Goal: Contribute content: Add original content to the website for others to see

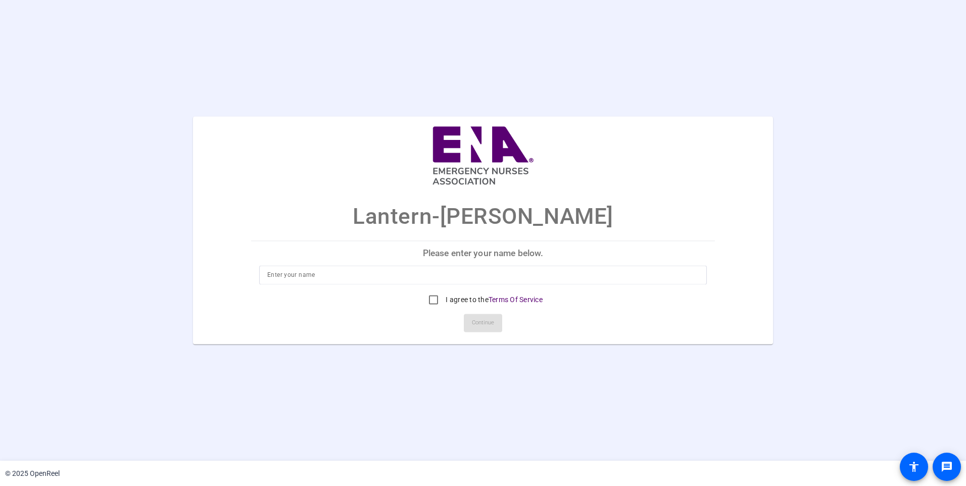
click at [403, 273] on input at bounding box center [482, 275] width 431 height 12
type input "[PERSON_NAME]"
click at [430, 299] on input "I agree to the Terms Of Service" at bounding box center [433, 300] width 20 height 20
checkbox input "true"
click at [490, 326] on span "Continue" at bounding box center [483, 323] width 22 height 15
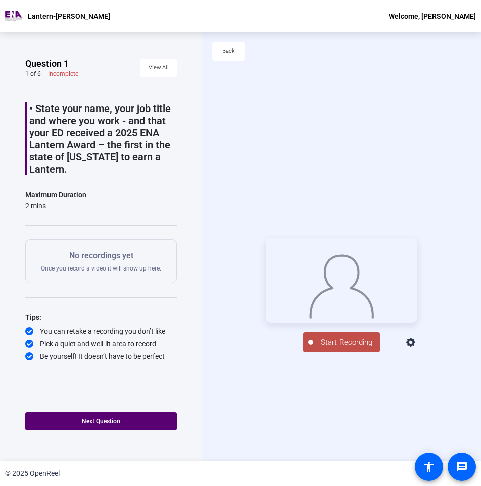
click at [340, 352] on button "Start Recording" at bounding box center [341, 342] width 77 height 20
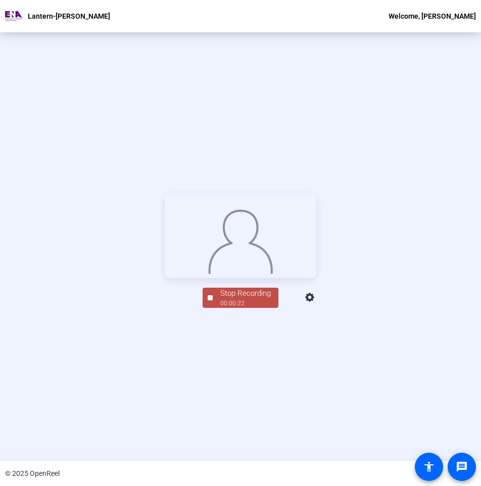
scroll to position [126, 0]
click at [253, 295] on div "Stop Recording" at bounding box center [245, 290] width 50 height 12
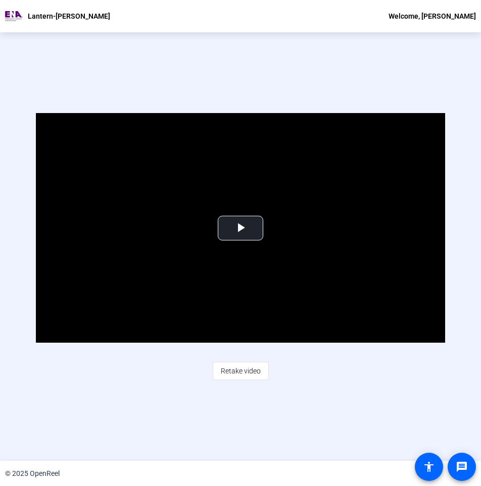
scroll to position [45, 0]
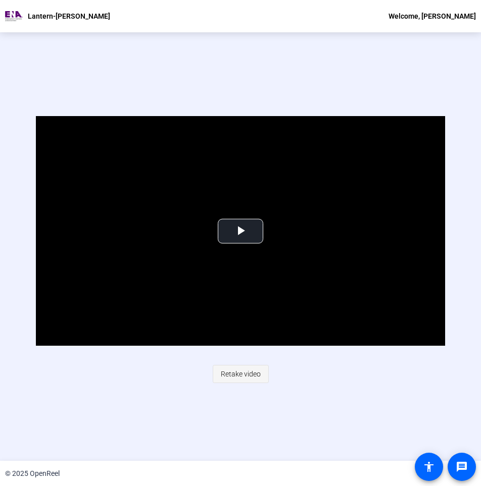
click at [228, 375] on span "Retake video" at bounding box center [241, 374] width 40 height 19
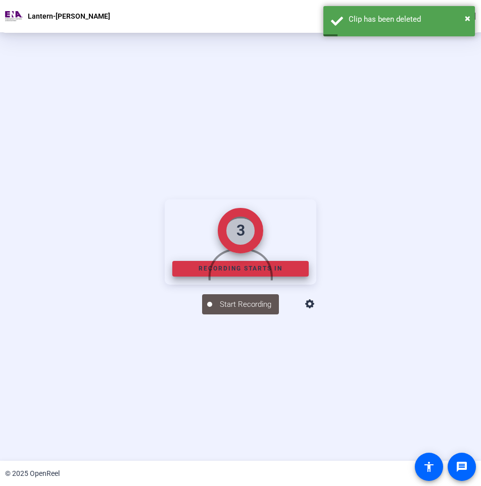
scroll to position [126, 0]
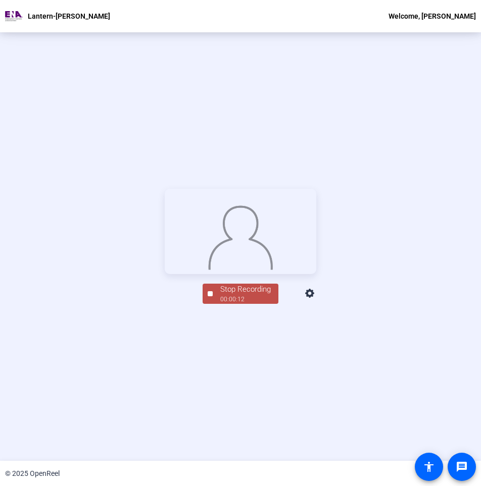
click at [249, 295] on div "Stop Recording" at bounding box center [245, 290] width 50 height 12
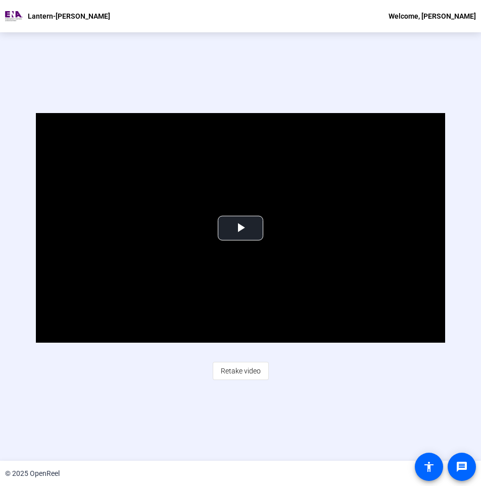
scroll to position [45, 0]
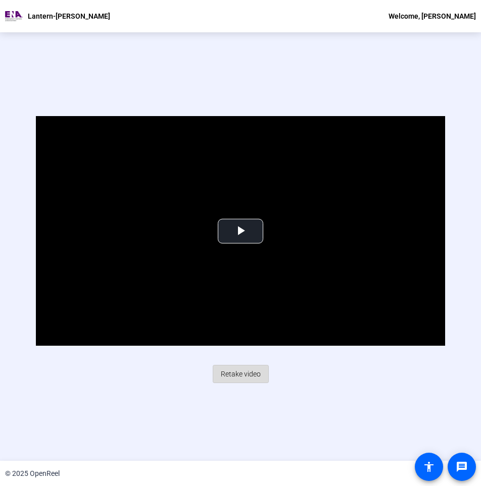
click at [244, 374] on span "Retake video" at bounding box center [241, 374] width 40 height 19
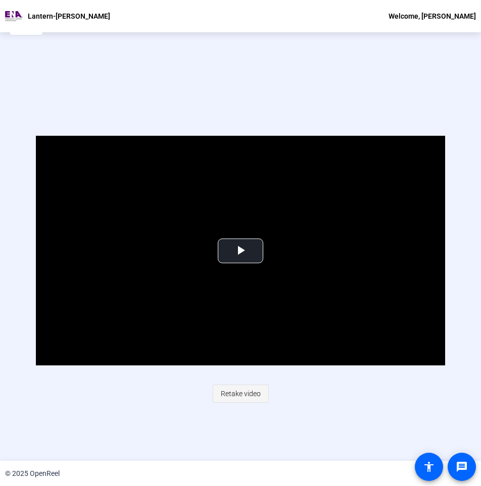
scroll to position [48, 0]
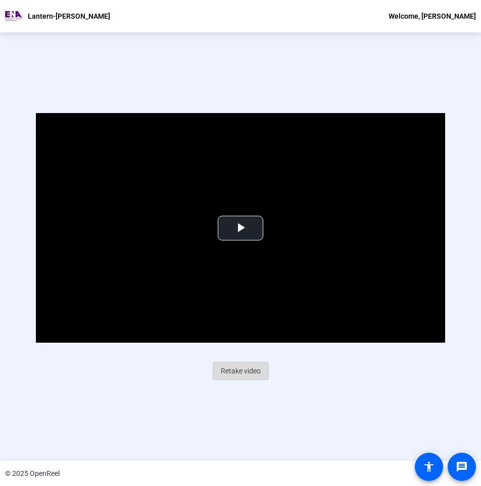
click at [226, 371] on span "Retake video" at bounding box center [241, 371] width 40 height 19
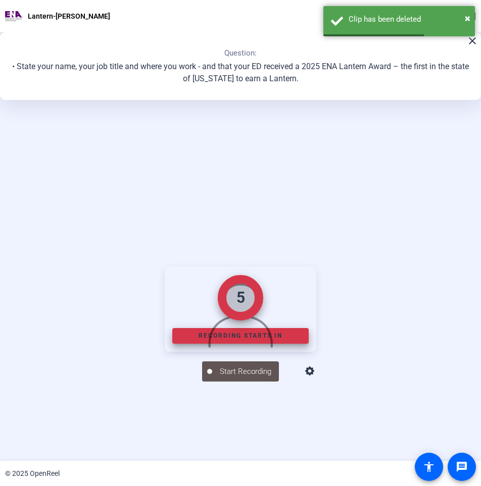
scroll to position [126, 0]
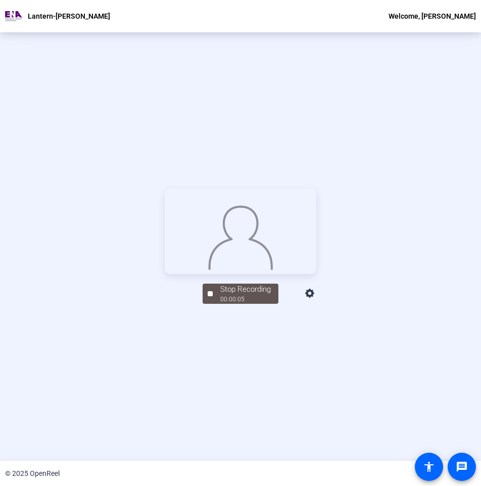
click at [230, 304] on div "00:00:05" at bounding box center [245, 299] width 50 height 9
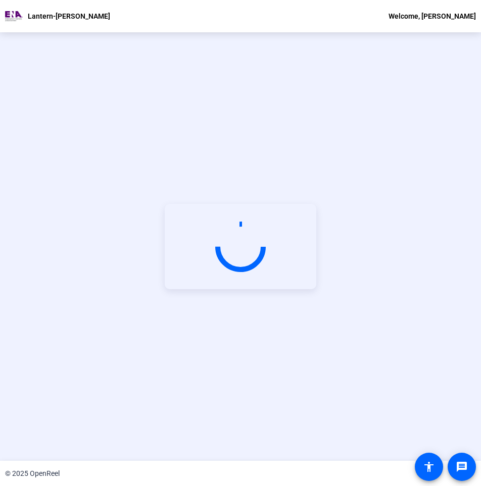
scroll to position [48, 0]
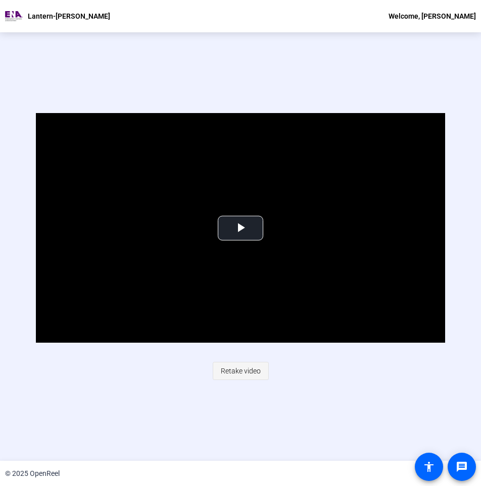
click at [231, 369] on span "Retake video" at bounding box center [241, 371] width 40 height 19
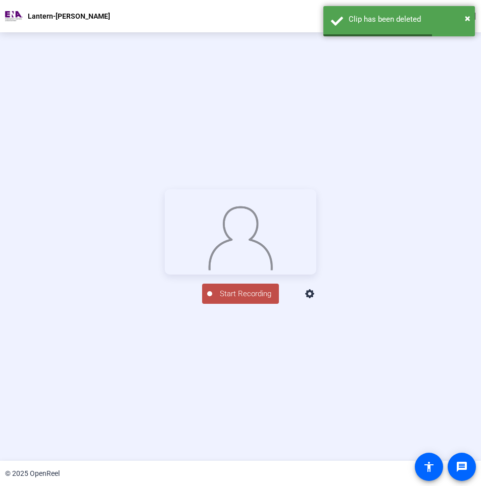
scroll to position [126, 0]
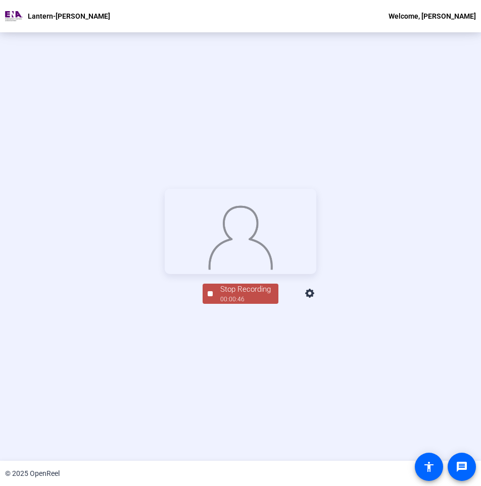
click at [232, 304] on div "00:00:46" at bounding box center [245, 299] width 50 height 9
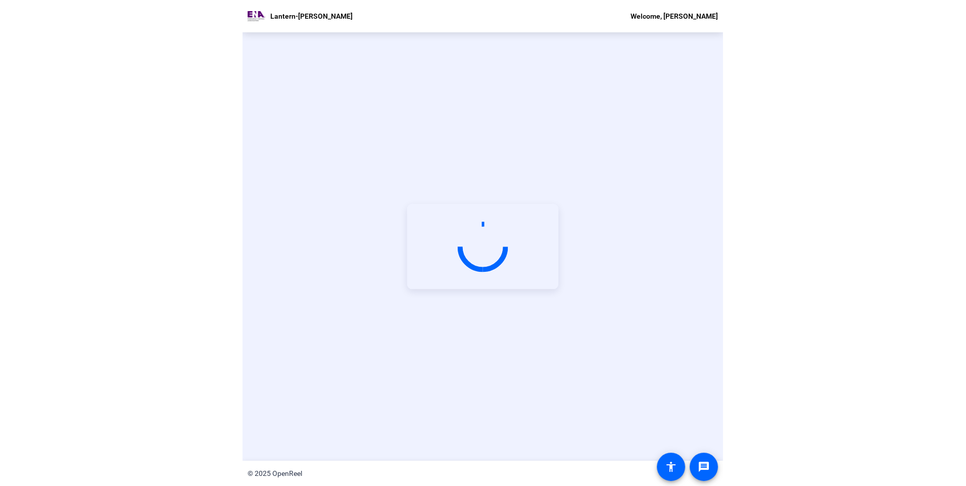
scroll to position [45, 0]
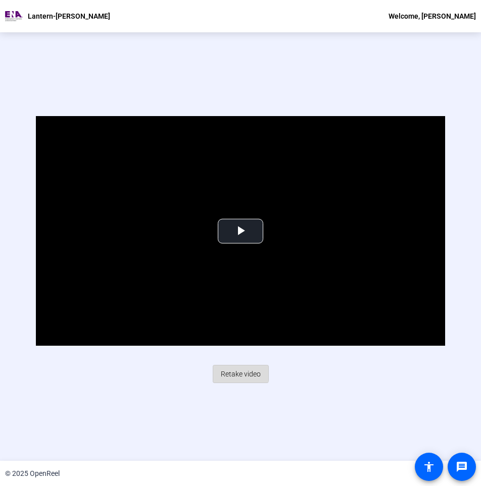
click at [233, 371] on span "Retake video" at bounding box center [241, 374] width 40 height 19
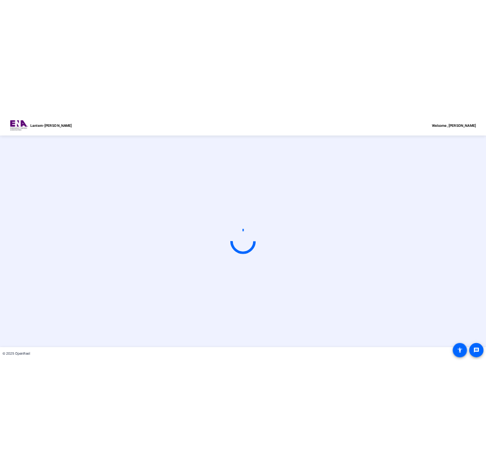
scroll to position [0, 0]
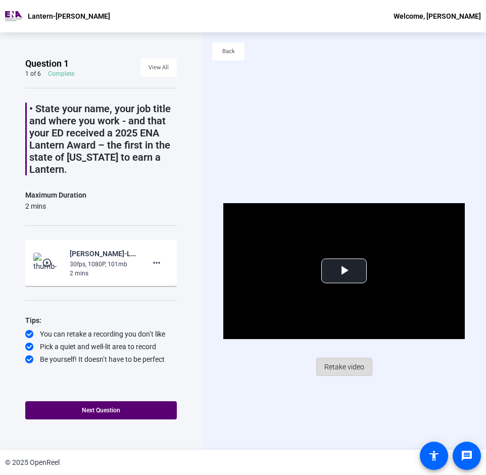
click at [354, 369] on span "Retake video" at bounding box center [344, 366] width 40 height 19
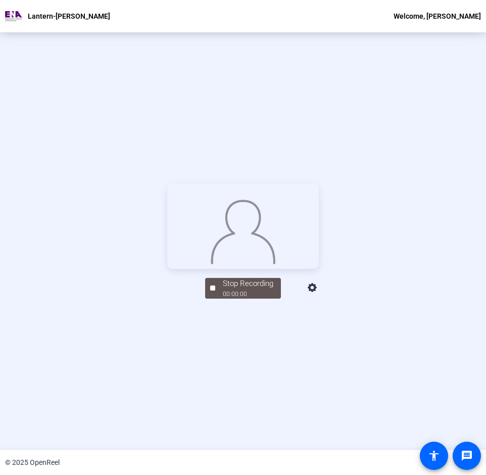
scroll to position [126, 0]
click at [269, 290] on div "Stop Recording" at bounding box center [248, 284] width 50 height 12
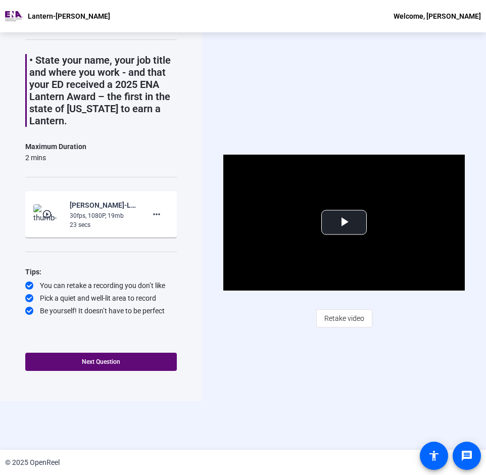
click at [103, 365] on span "Next Question" at bounding box center [101, 362] width 38 height 8
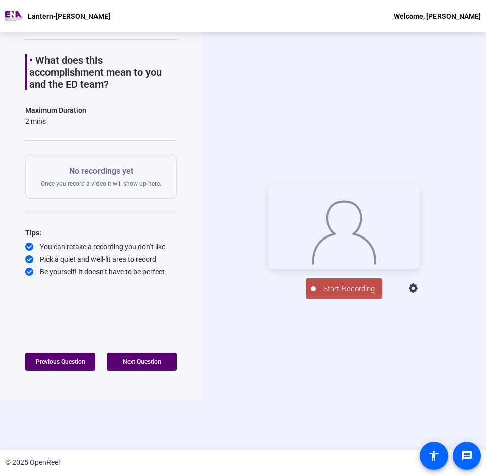
click at [344, 294] on span "Start Recording" at bounding box center [349, 289] width 67 height 12
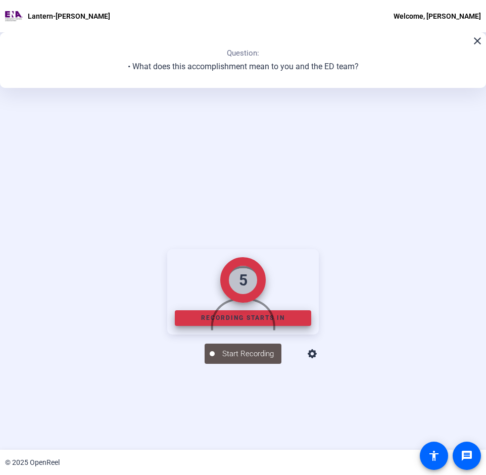
scroll to position [114, 0]
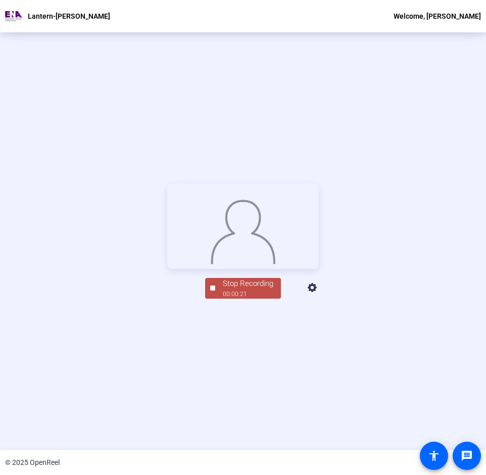
click at [260, 289] on div "Stop Recording" at bounding box center [248, 284] width 50 height 12
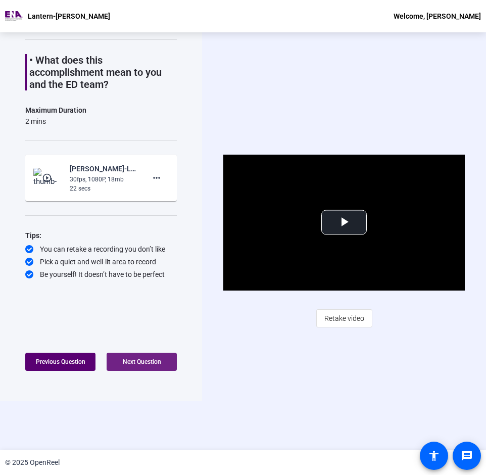
click at [138, 363] on span "Next Question" at bounding box center [142, 361] width 38 height 7
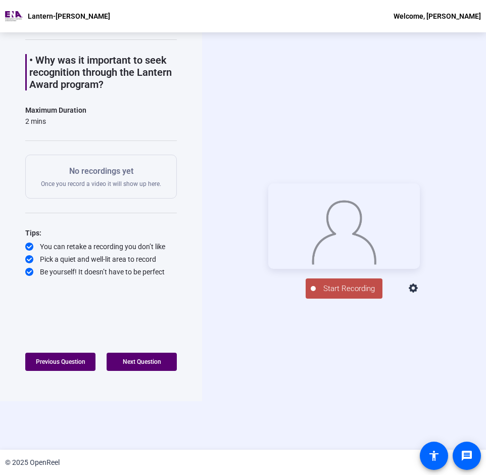
click at [345, 294] on span "Start Recording" at bounding box center [349, 289] width 67 height 12
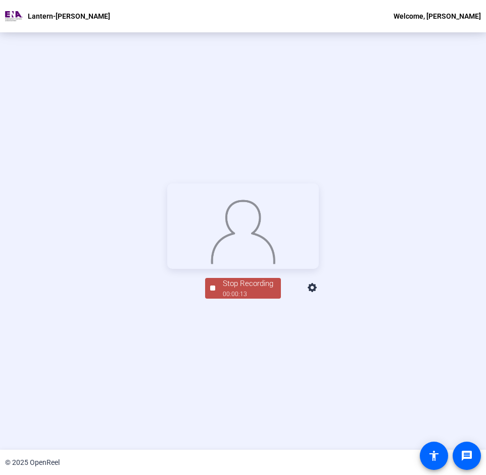
click at [267, 298] on div "00:00:13" at bounding box center [248, 293] width 50 height 9
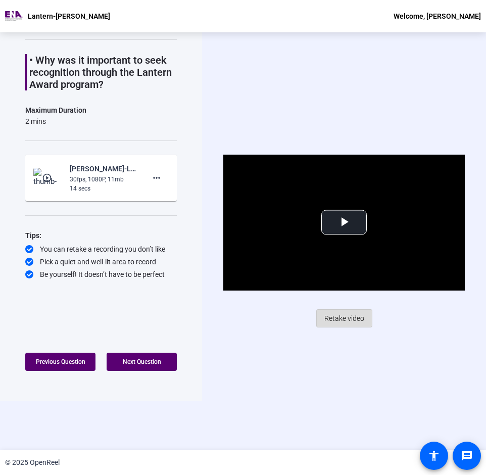
click at [332, 323] on span "Retake video" at bounding box center [344, 318] width 40 height 19
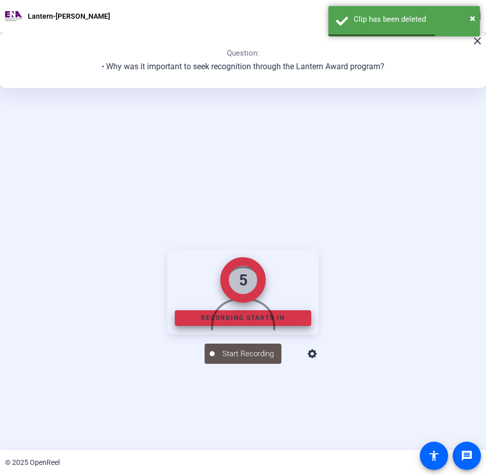
scroll to position [114, 0]
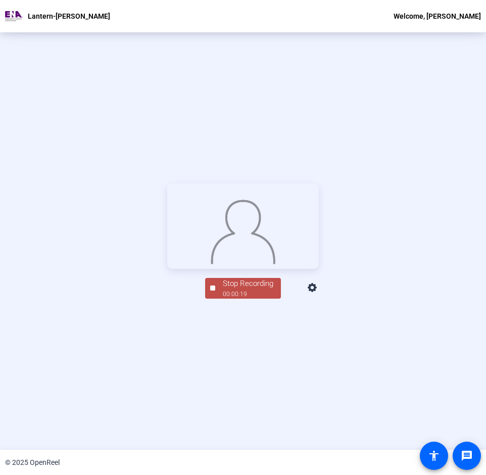
click at [269, 289] on div "Stop Recording" at bounding box center [248, 284] width 50 height 12
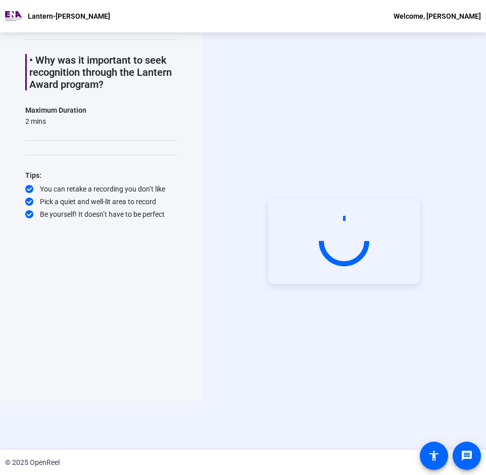
scroll to position [48, 0]
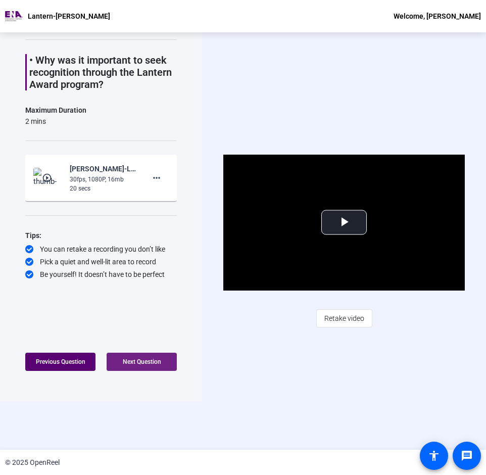
click at [147, 364] on span "Next Question" at bounding box center [142, 361] width 38 height 7
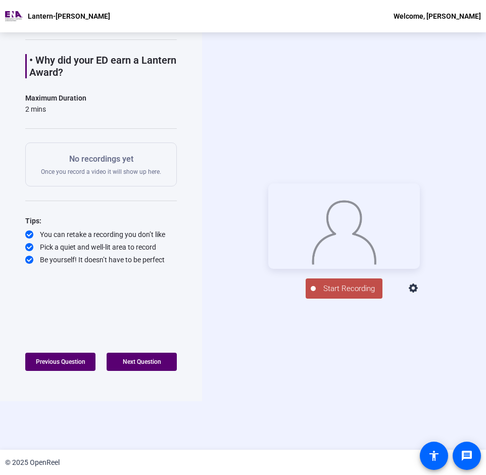
click at [346, 294] on span "Start Recording" at bounding box center [349, 289] width 67 height 12
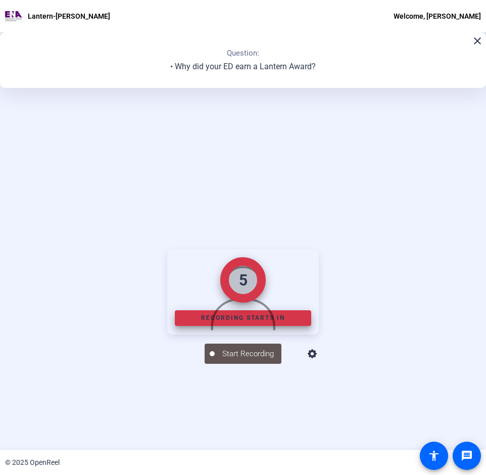
scroll to position [114, 0]
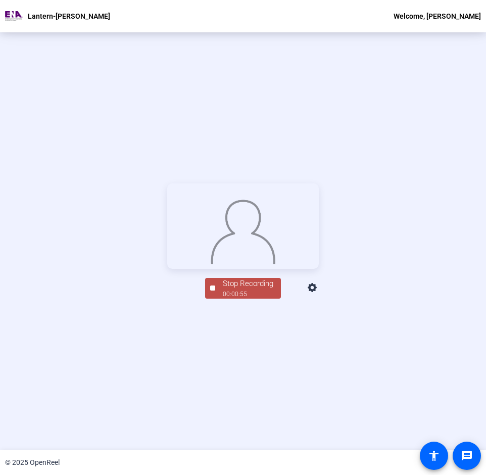
click at [256, 289] on div "Stop Recording" at bounding box center [248, 284] width 50 height 12
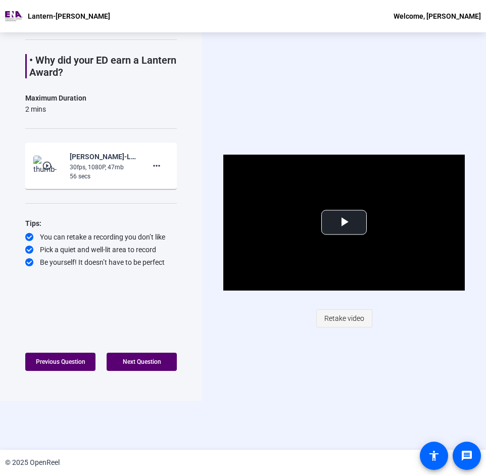
click at [335, 321] on span "Retake video" at bounding box center [344, 318] width 40 height 19
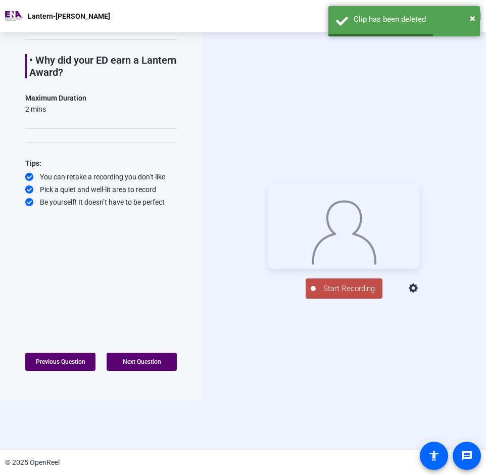
scroll to position [114, 0]
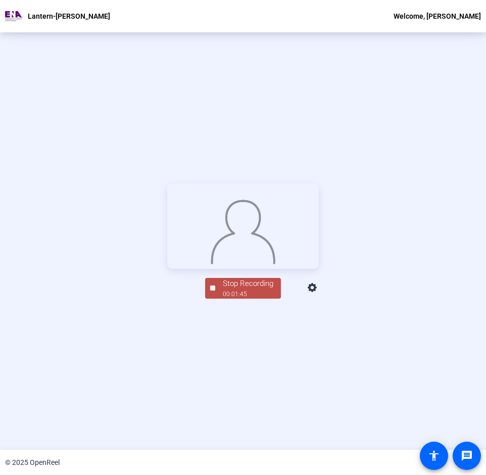
click at [256, 289] on div "Stop Recording" at bounding box center [248, 284] width 50 height 12
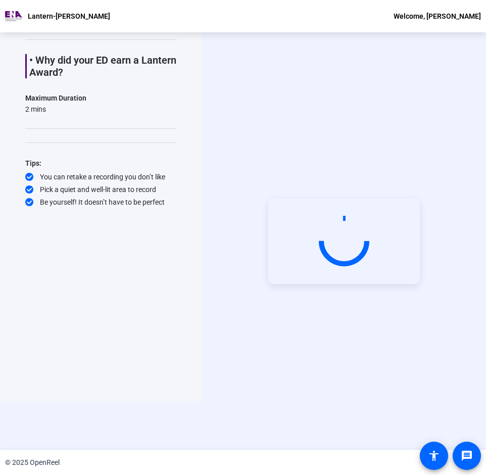
scroll to position [48, 0]
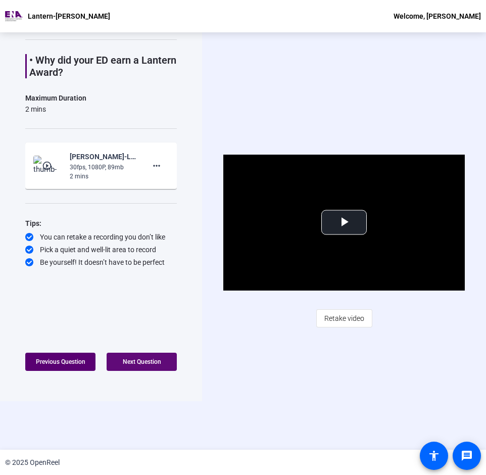
click at [154, 358] on span "Next Question" at bounding box center [142, 361] width 38 height 7
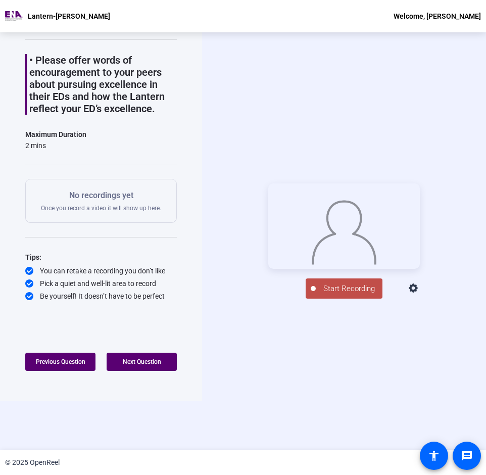
click at [348, 294] on span "Start Recording" at bounding box center [349, 289] width 67 height 12
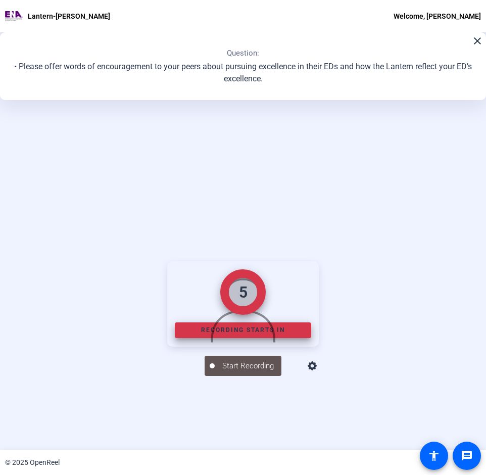
scroll to position [126, 0]
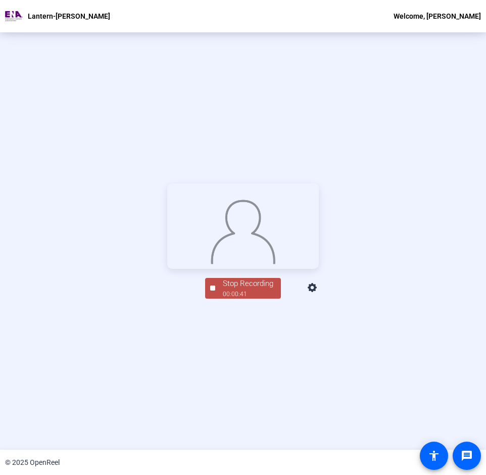
click at [260, 289] on div "Stop Recording" at bounding box center [248, 284] width 50 height 12
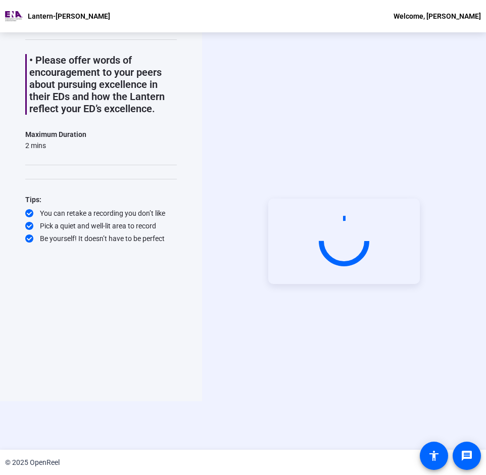
scroll to position [48, 0]
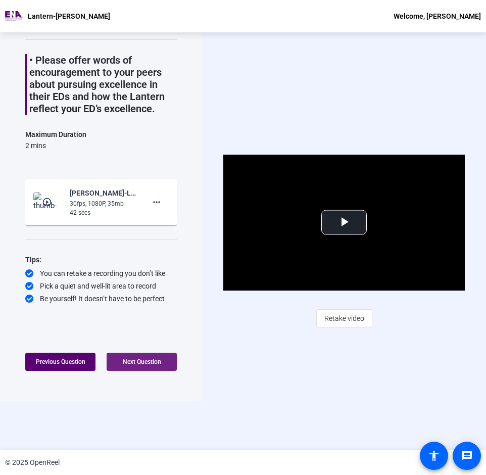
click at [157, 366] on span at bounding box center [142, 361] width 70 height 24
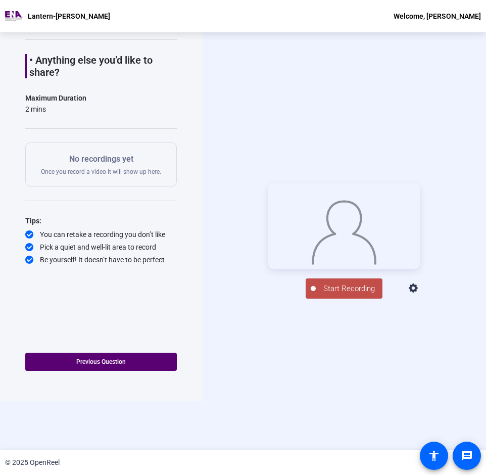
click at [347, 294] on span "Start Recording" at bounding box center [349, 289] width 67 height 12
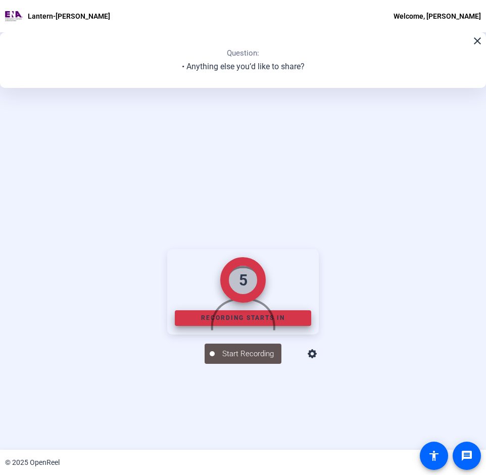
scroll to position [114, 0]
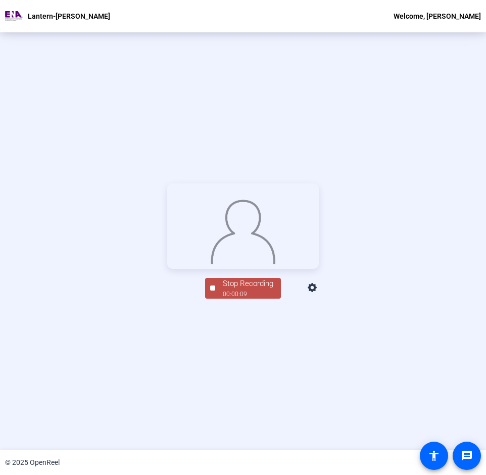
click at [255, 298] on div "00:00:09" at bounding box center [248, 293] width 50 height 9
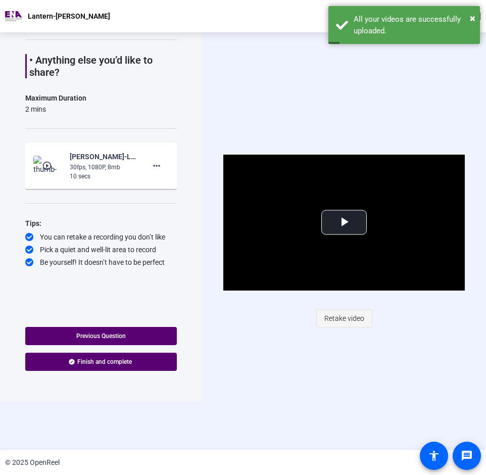
click at [337, 320] on span "Retake video" at bounding box center [344, 318] width 40 height 19
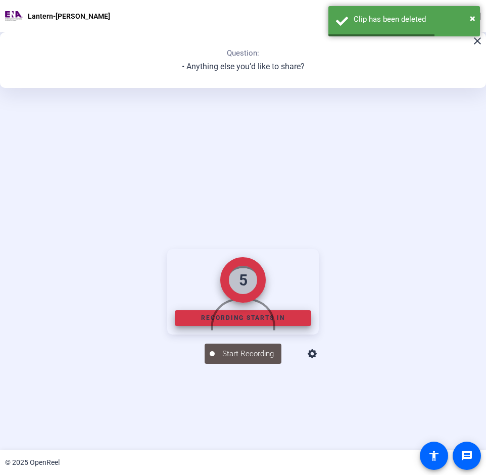
scroll to position [114, 0]
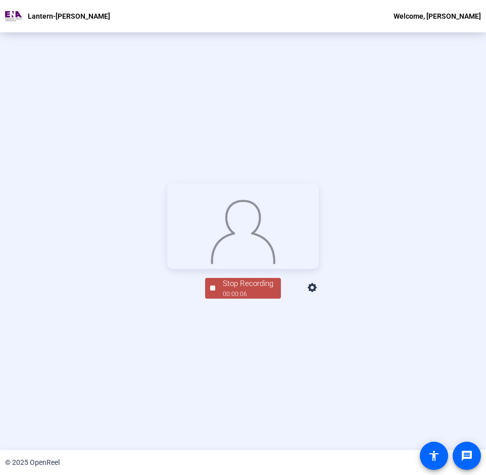
click at [261, 298] on div "00:00:06" at bounding box center [248, 293] width 50 height 9
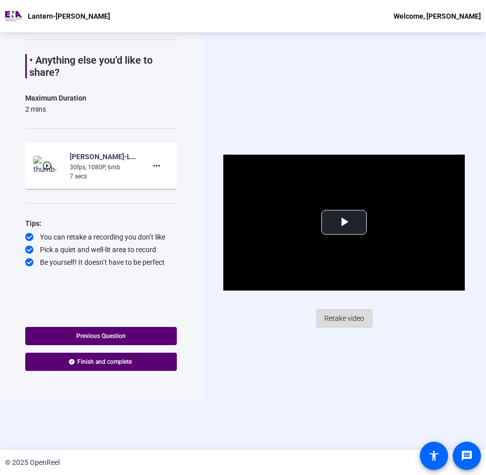
click at [339, 320] on span "Retake video" at bounding box center [344, 318] width 40 height 19
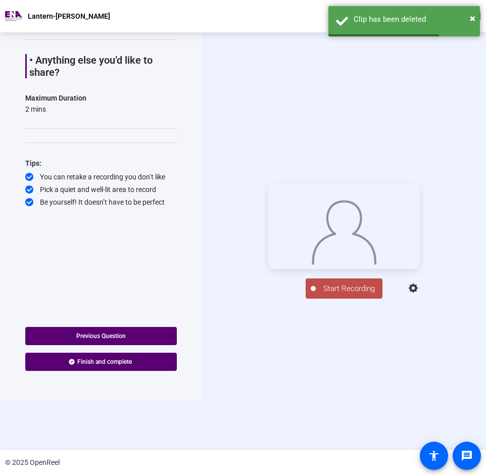
scroll to position [114, 0]
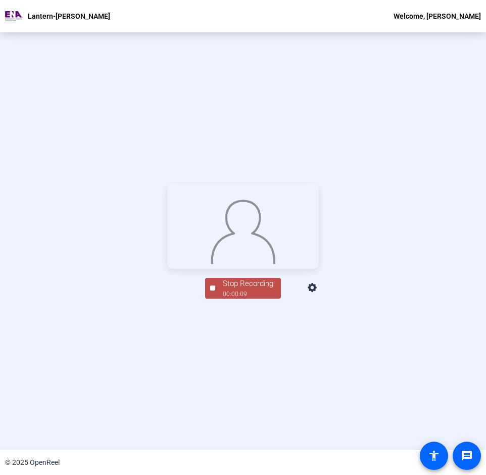
click at [255, 289] on div "Stop Recording" at bounding box center [248, 284] width 50 height 12
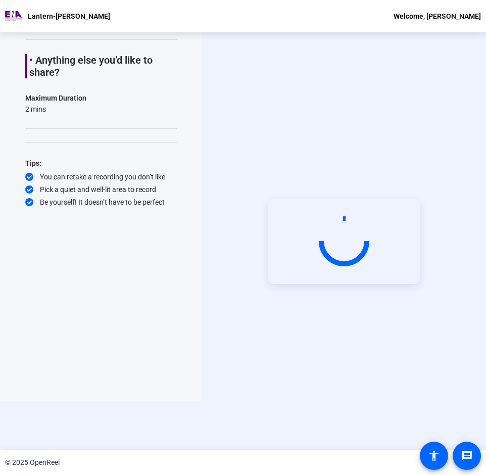
scroll to position [48, 0]
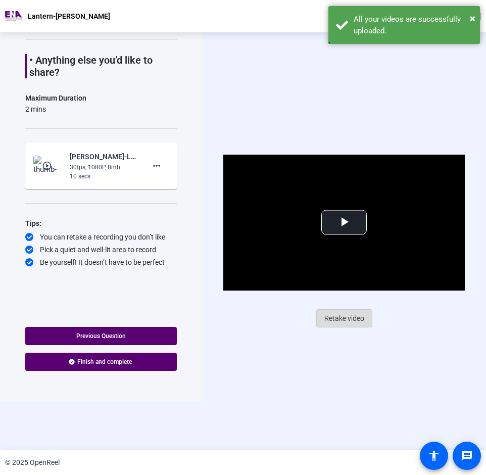
click at [340, 322] on span "Retake video" at bounding box center [344, 318] width 40 height 19
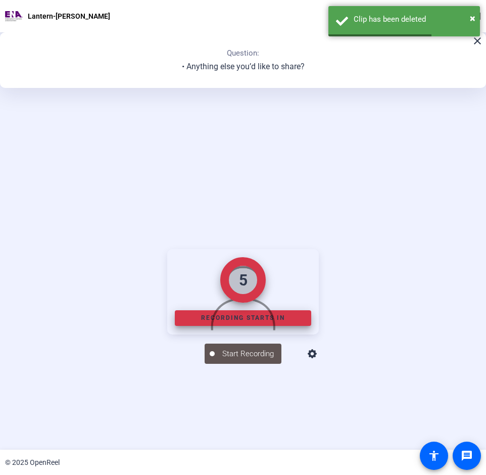
scroll to position [114, 0]
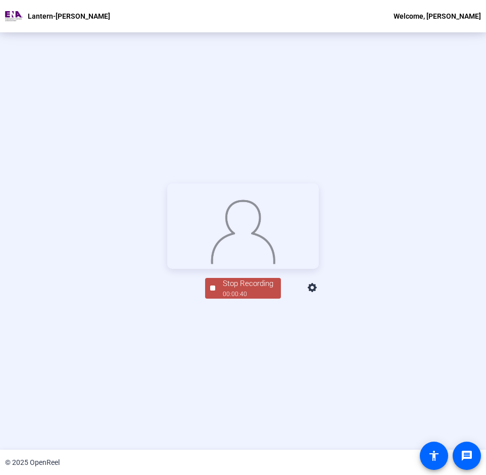
click at [261, 298] on div "00:00:40" at bounding box center [248, 293] width 50 height 9
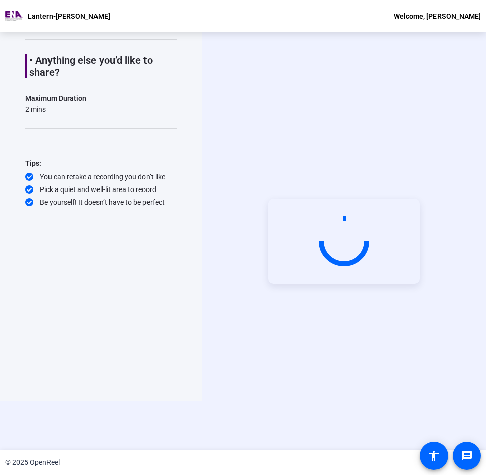
scroll to position [48, 0]
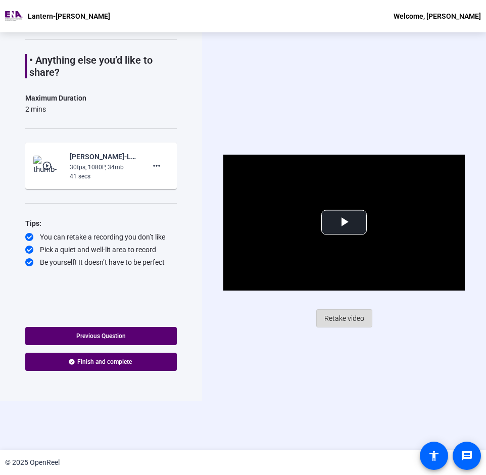
click at [338, 315] on span "Retake video" at bounding box center [344, 318] width 40 height 19
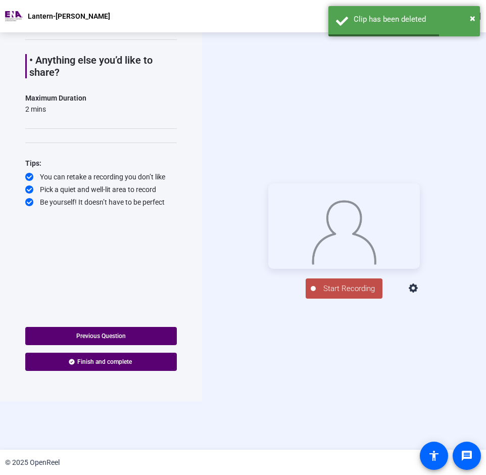
scroll to position [114, 0]
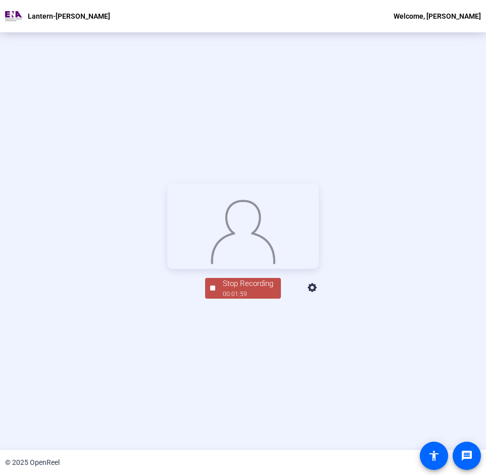
click at [269, 289] on div "Stop Recording" at bounding box center [248, 284] width 50 height 12
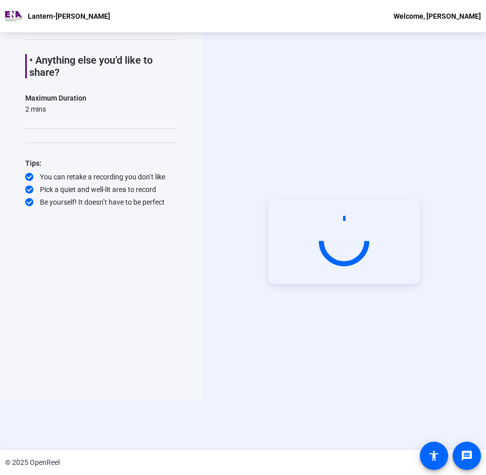
scroll to position [48, 0]
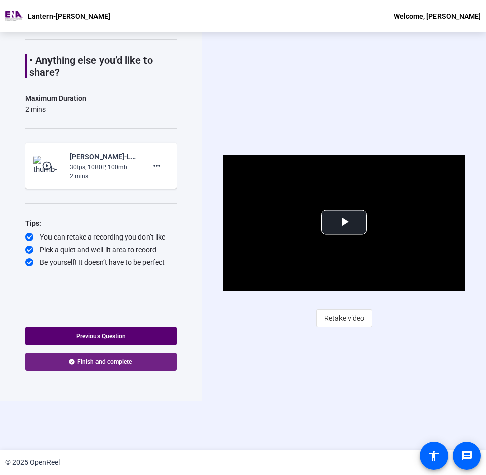
click at [97, 363] on span "Finish and complete" at bounding box center [104, 362] width 55 height 8
